Goal: Transaction & Acquisition: Obtain resource

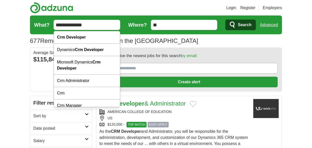
click at [87, 24] on input "**********" at bounding box center [87, 25] width 66 height 10
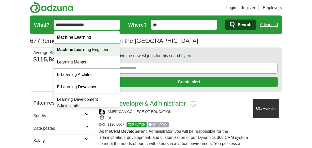
click at [80, 52] on strong "Machine Learni" at bounding box center [71, 49] width 29 height 4
type input "**********"
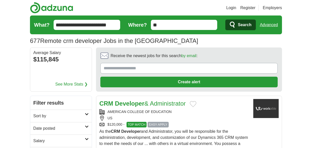
click at [236, 20] on button "Search" at bounding box center [240, 25] width 30 height 11
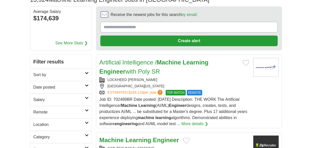
click at [52, 110] on h2 "Remote" at bounding box center [59, 112] width 52 height 6
click at [46, 121] on div "Remote jobs" at bounding box center [60, 124] width 61 height 12
click at [46, 122] on link "Remote jobs" at bounding box center [44, 124] width 23 height 4
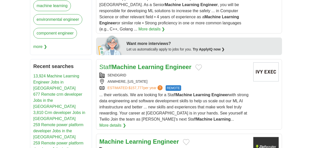
scroll to position [319, 0]
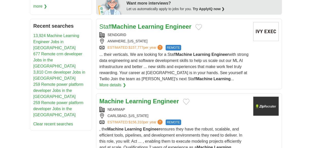
click at [129, 23] on strong "Machine" at bounding box center [124, 26] width 24 height 7
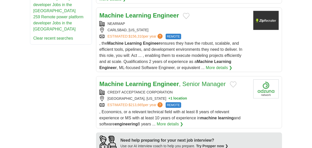
scroll to position [406, 0]
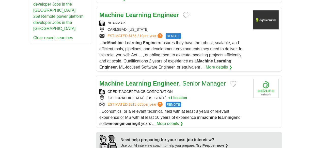
click at [129, 80] on strong "Learning" at bounding box center [138, 83] width 26 height 7
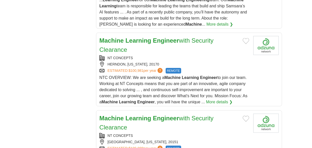
scroll to position [599, 0]
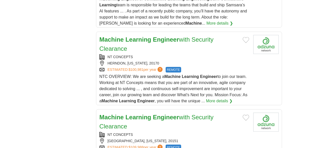
click at [129, 36] on strong "Learning" at bounding box center [138, 39] width 26 height 7
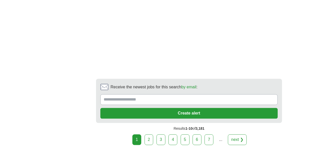
scroll to position [1059, 0]
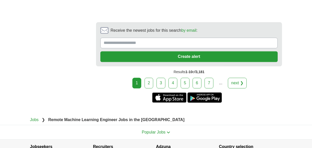
click at [147, 78] on link "2" at bounding box center [148, 83] width 9 height 11
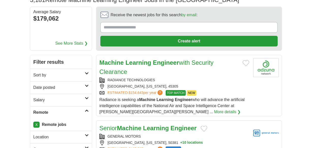
scroll to position [56, 0]
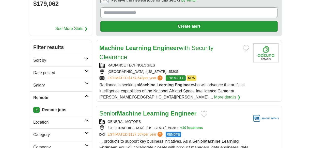
click at [135, 50] on strong "Learning" at bounding box center [138, 47] width 26 height 7
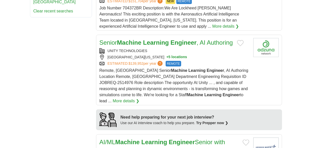
scroll to position [425, 0]
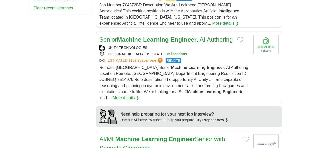
click at [131, 36] on strong "Machine" at bounding box center [129, 39] width 24 height 7
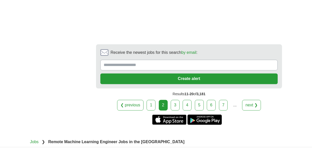
scroll to position [947, 0]
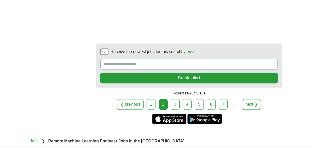
click at [174, 99] on link "3" at bounding box center [175, 104] width 9 height 11
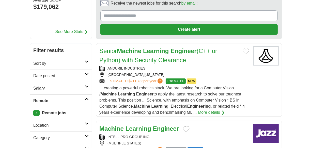
scroll to position [56, 0]
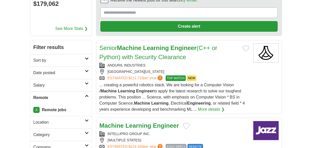
click at [142, 55] on link "Senior Machine Learning Engineer (C++ or Python) with Security Clearance" at bounding box center [158, 52] width 118 height 16
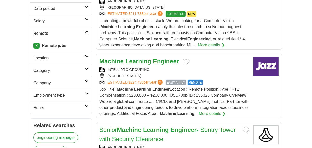
scroll to position [127, 0]
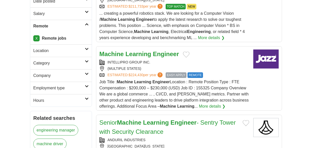
click at [120, 56] on strong "Machine" at bounding box center [111, 54] width 24 height 7
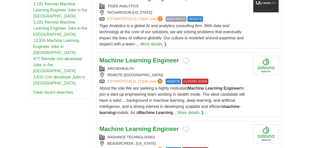
scroll to position [352, 0]
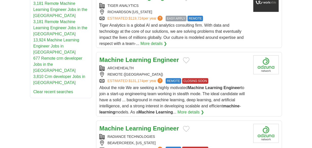
click at [130, 62] on strong "Learning" at bounding box center [138, 59] width 26 height 7
drag, startPoint x: 137, startPoint y: 67, endPoint x: 108, endPoint y: 67, distance: 29.4
click at [108, 67] on div "ARCHEHEALTH" at bounding box center [174, 67] width 150 height 5
copy div "ARCHEHEALTH"
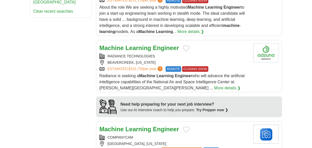
scroll to position [434, 0]
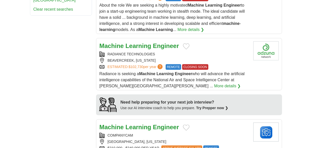
click at [116, 43] on strong "Machine" at bounding box center [111, 45] width 24 height 7
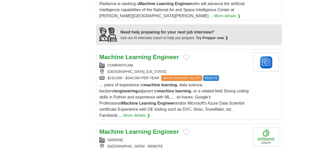
scroll to position [504, 0]
click at [123, 56] on strong "Machine" at bounding box center [111, 56] width 24 height 7
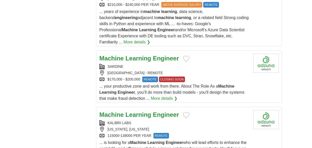
scroll to position [583, 0]
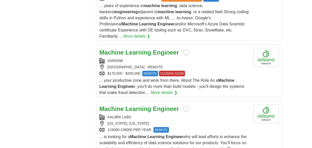
click at [123, 49] on strong "Machine" at bounding box center [111, 52] width 24 height 7
drag, startPoint x: 123, startPoint y: 50, endPoint x: 107, endPoint y: 51, distance: 16.8
click at [107, 51] on div "Machine Learning Engineer SARDINE NORTH AMERICA - REMOTE $170,000 - $200,000 RE…" at bounding box center [174, 72] width 150 height 48
copy div "SARDINE"
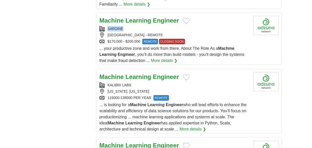
scroll to position [619, 0]
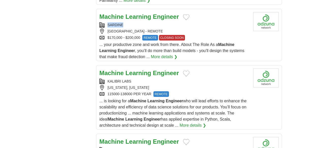
click at [126, 70] on strong "Learning" at bounding box center [138, 73] width 26 height 7
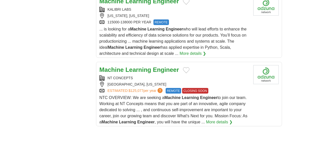
scroll to position [698, 0]
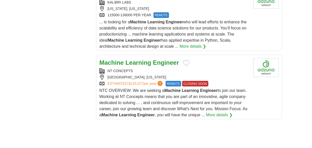
click at [141, 59] on strong "Learning" at bounding box center [138, 62] width 26 height 7
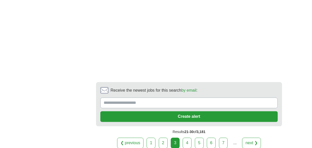
scroll to position [1041, 0]
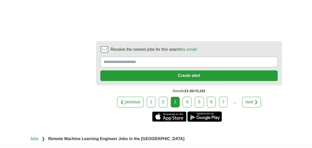
click at [187, 97] on link "4" at bounding box center [186, 102] width 9 height 11
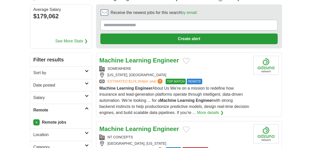
scroll to position [48, 0]
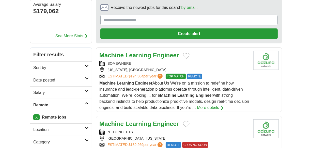
click at [142, 56] on strong "Learning" at bounding box center [138, 55] width 26 height 7
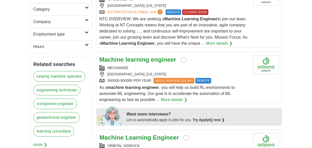
scroll to position [181, 0]
click at [111, 56] on strong "Machine" at bounding box center [111, 59] width 24 height 7
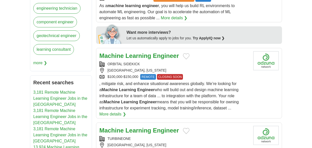
scroll to position [265, 0]
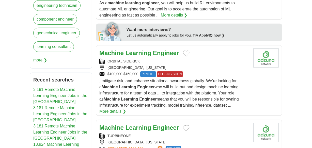
click at [114, 53] on strong "Machine" at bounding box center [111, 52] width 24 height 7
drag, startPoint x: 141, startPoint y: 60, endPoint x: 107, endPoint y: 59, distance: 33.3
click at [107, 59] on div "ORBITAL SIDEKICK" at bounding box center [174, 61] width 150 height 5
copy div "ORBITAL SIDEKICK"
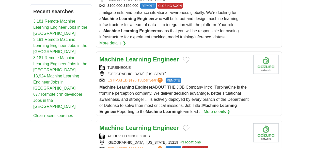
scroll to position [337, 0]
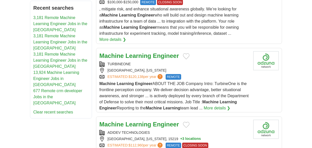
click at [130, 52] on strong "Learning" at bounding box center [138, 55] width 26 height 7
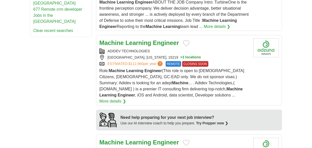
scroll to position [420, 0]
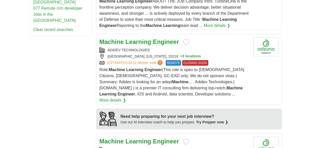
click at [116, 38] on strong "Machine" at bounding box center [111, 41] width 24 height 7
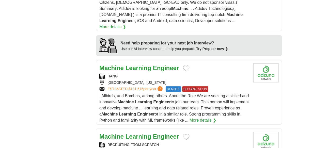
scroll to position [493, 0]
click at [107, 64] on strong "Machine" at bounding box center [111, 67] width 24 height 7
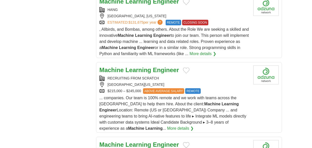
scroll to position [567, 0]
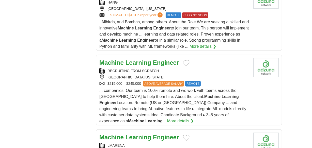
click at [118, 61] on strong "Machine" at bounding box center [111, 62] width 24 height 7
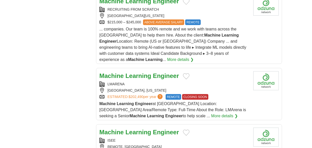
scroll to position [630, 0]
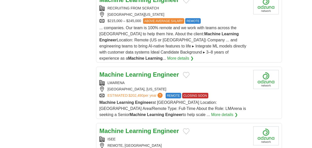
click at [110, 71] on strong "Machine" at bounding box center [111, 74] width 24 height 7
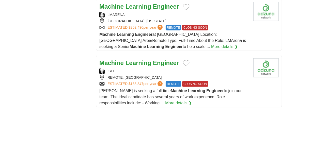
scroll to position [698, 0]
click at [116, 63] on strong "Machine" at bounding box center [111, 62] width 24 height 7
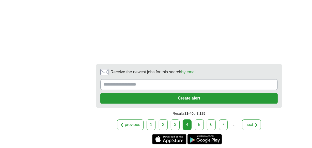
scroll to position [1053, 0]
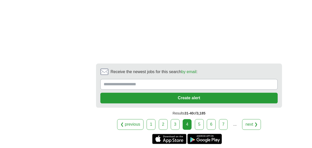
click at [201, 126] on link "5" at bounding box center [199, 124] width 9 height 11
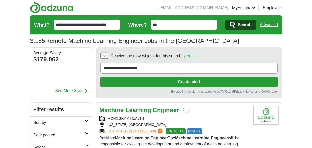
click at [140, 107] on strong "Learning" at bounding box center [138, 110] width 26 height 7
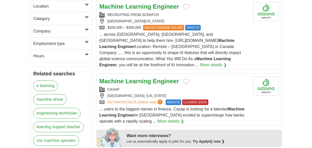
scroll to position [179, 0]
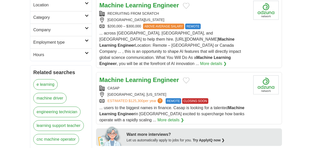
click at [117, 80] on strong "Machine" at bounding box center [111, 79] width 24 height 7
